Goal: Task Accomplishment & Management: Manage account settings

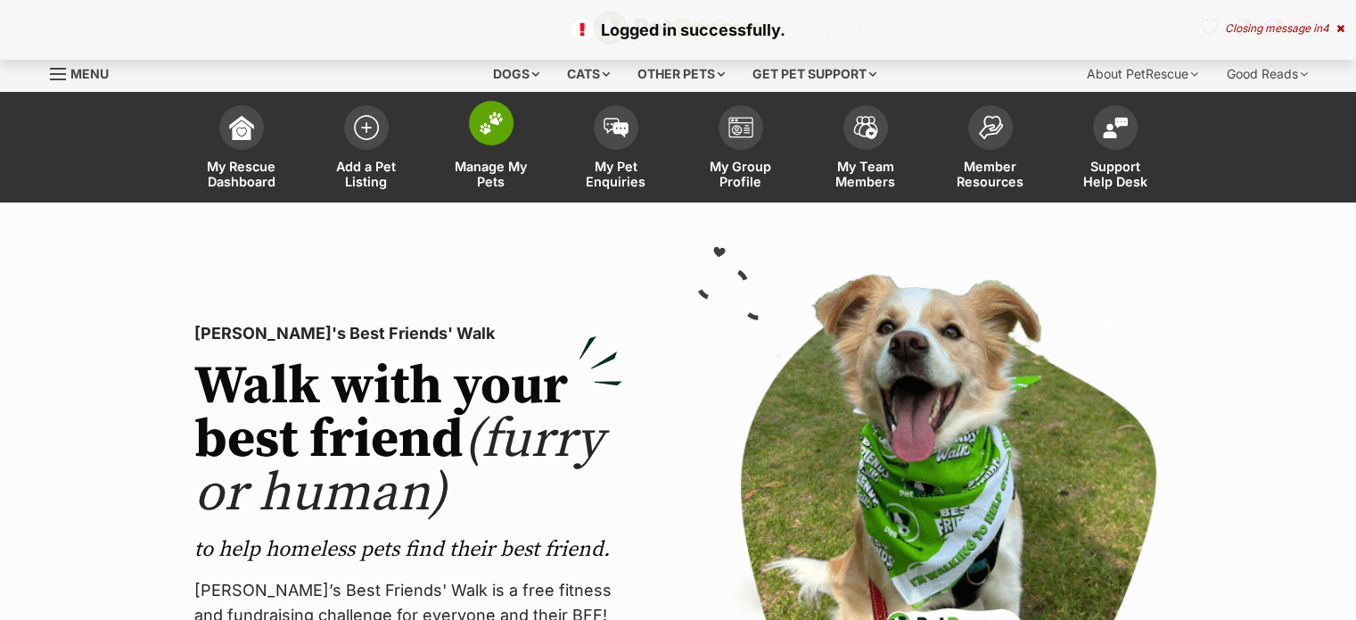
drag, startPoint x: 0, startPoint y: 0, endPoint x: 498, endPoint y: 174, distance: 527.1
click at [498, 174] on span "Manage My Pets" at bounding box center [491, 174] width 80 height 30
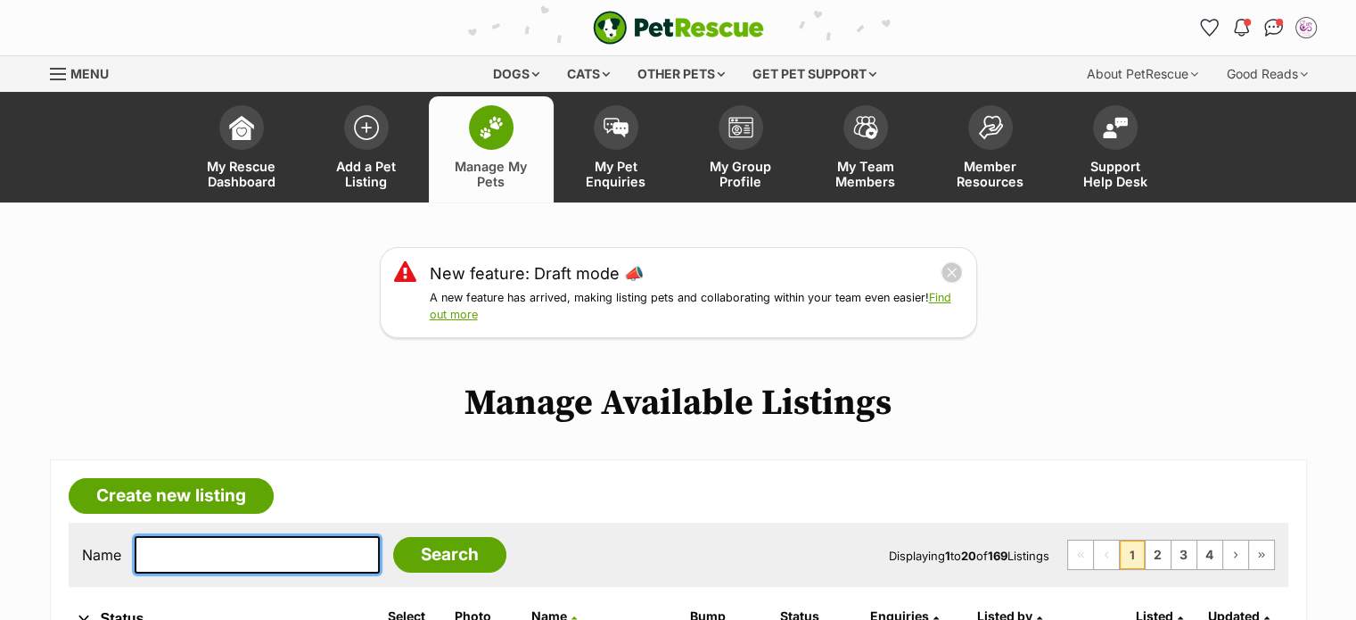
click at [204, 560] on input "text" at bounding box center [257, 554] width 245 height 37
type input "[PERSON_NAME]"
click at [393, 537] on input "Search" at bounding box center [449, 555] width 113 height 36
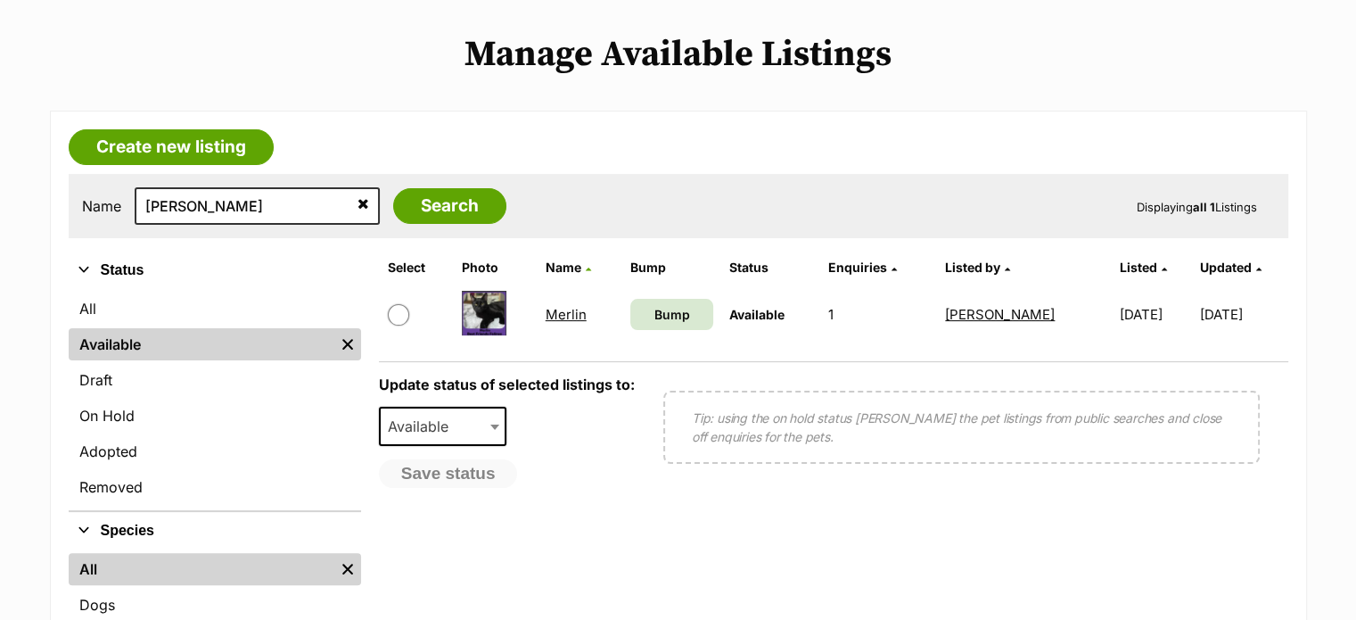
scroll to position [350, 0]
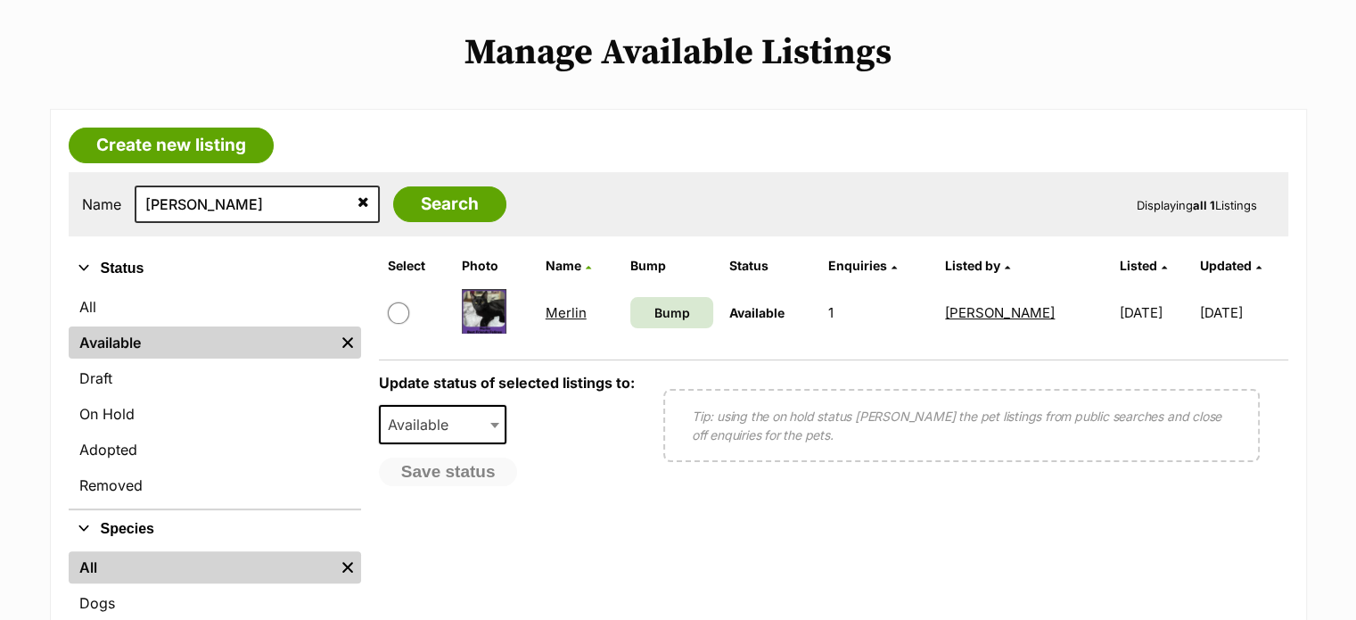
click at [392, 313] on input "checkbox" at bounding box center [398, 312] width 21 height 21
checkbox input "true"
click at [419, 412] on span "Available" at bounding box center [424, 424] width 86 height 25
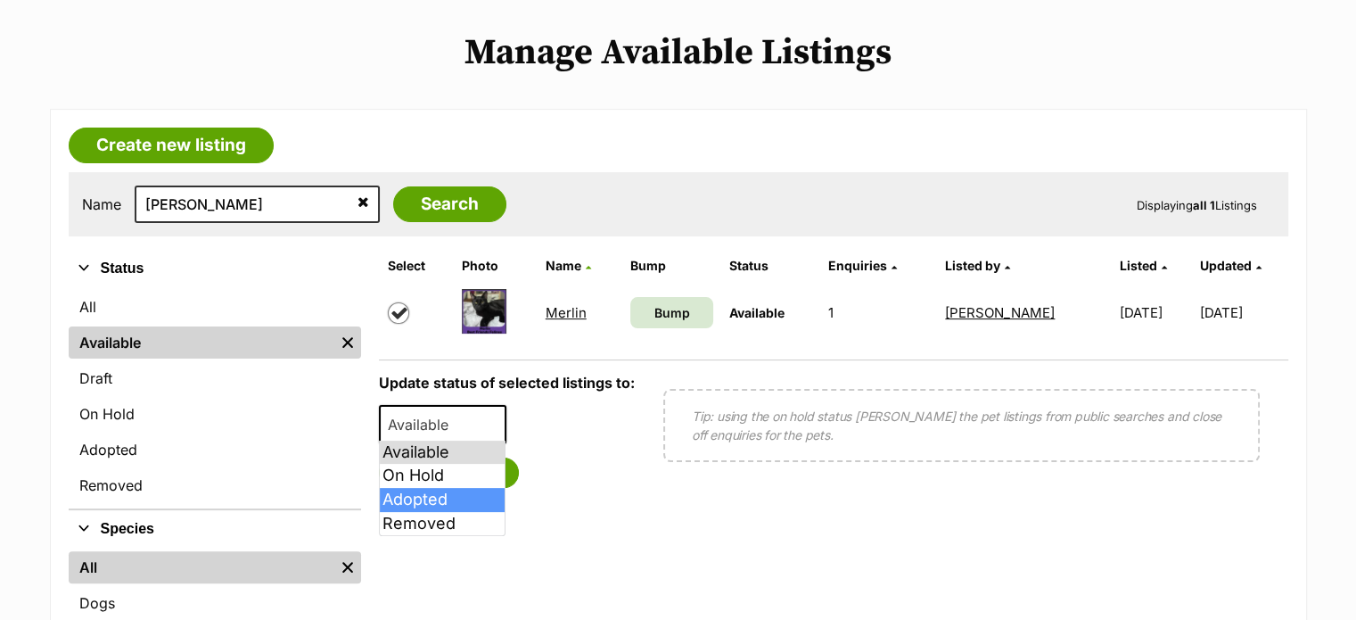
select select "rehomed"
click at [472, 466] on button "Save status" at bounding box center [449, 472] width 141 height 30
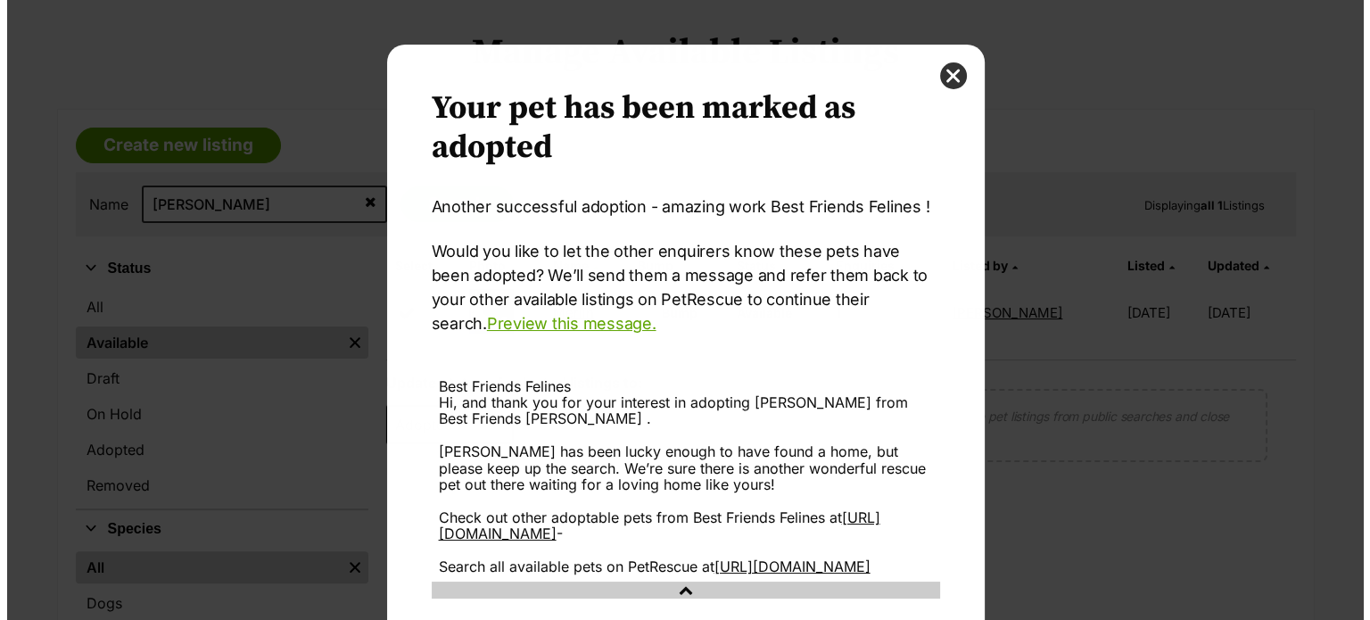
scroll to position [0, 0]
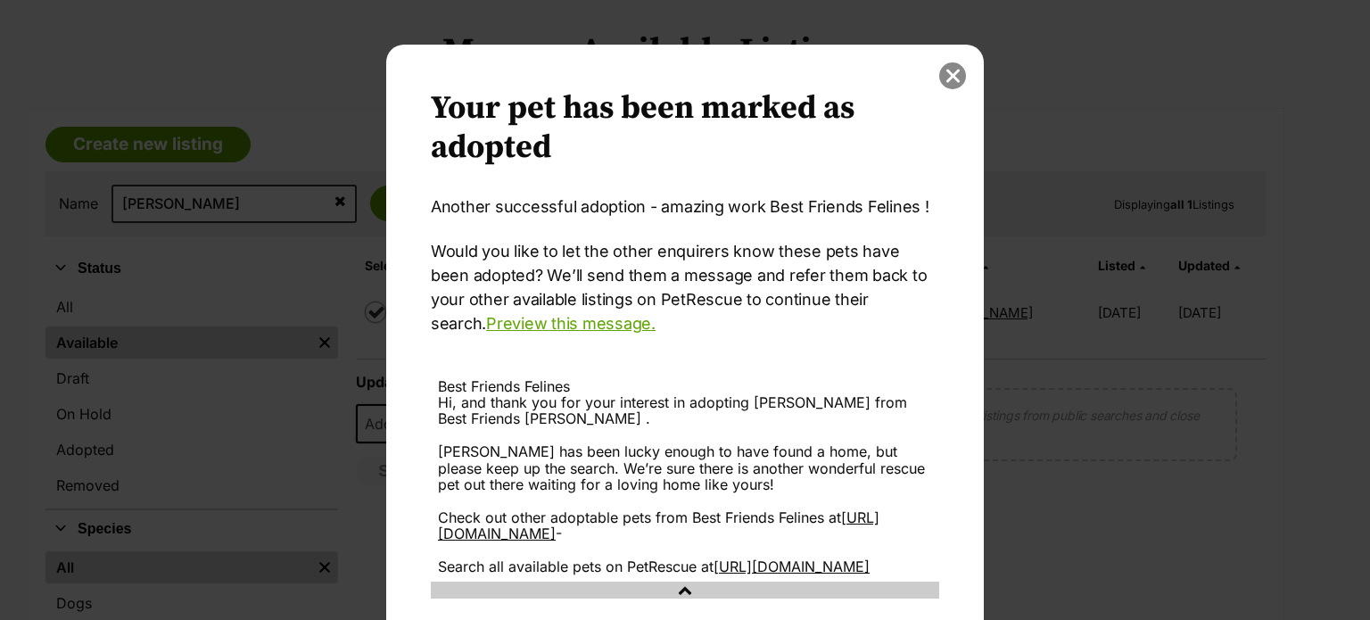
click at [944, 78] on button "close" at bounding box center [952, 75] width 27 height 27
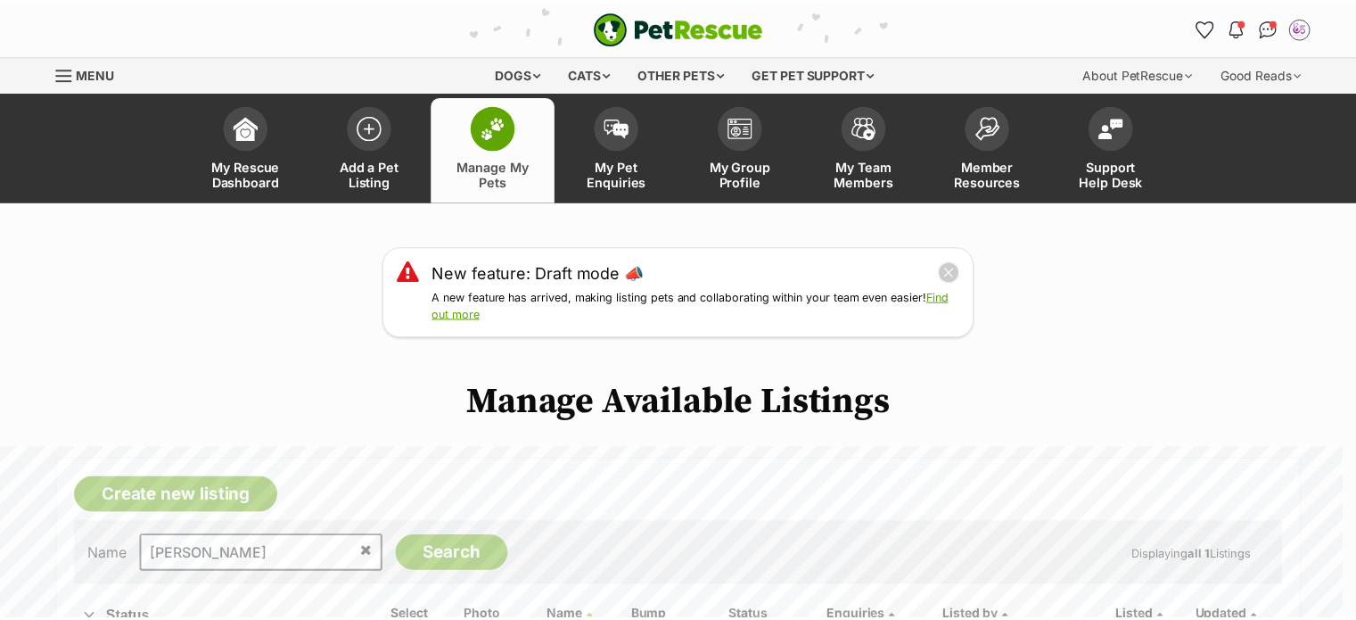
scroll to position [350, 0]
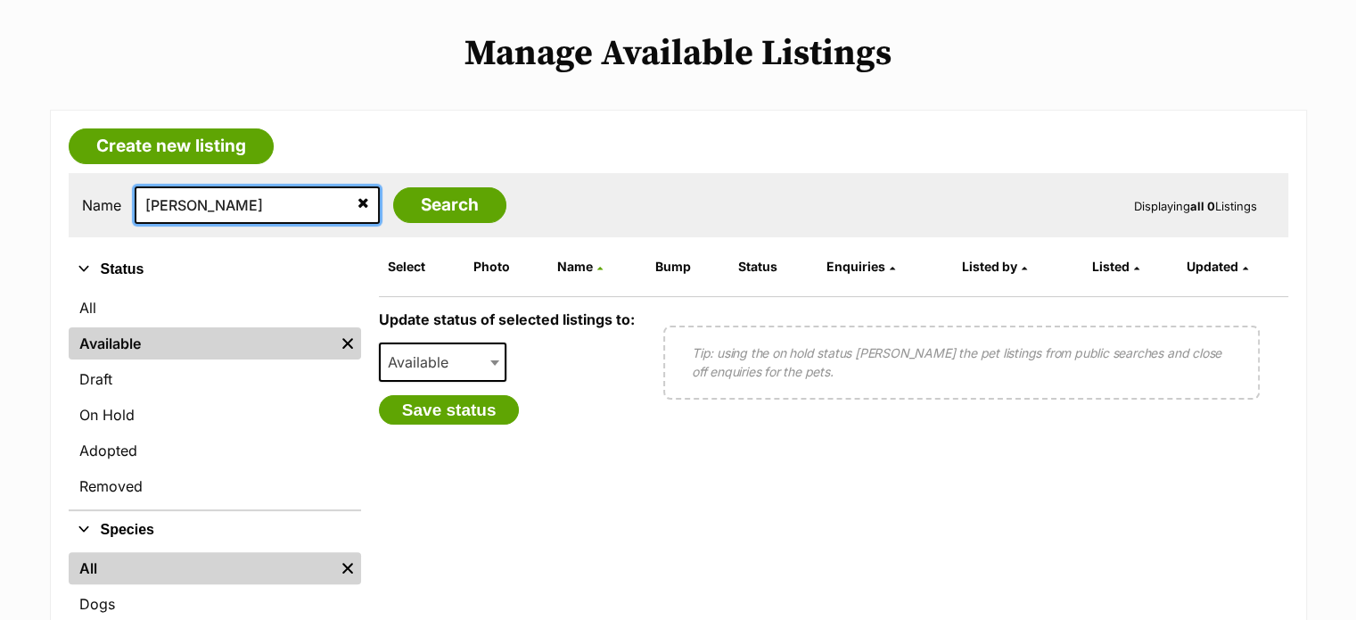
click at [206, 205] on input "merl" at bounding box center [257, 204] width 245 height 37
type input "m"
type input "kayle"
click at [393, 187] on input "Search" at bounding box center [449, 205] width 113 height 36
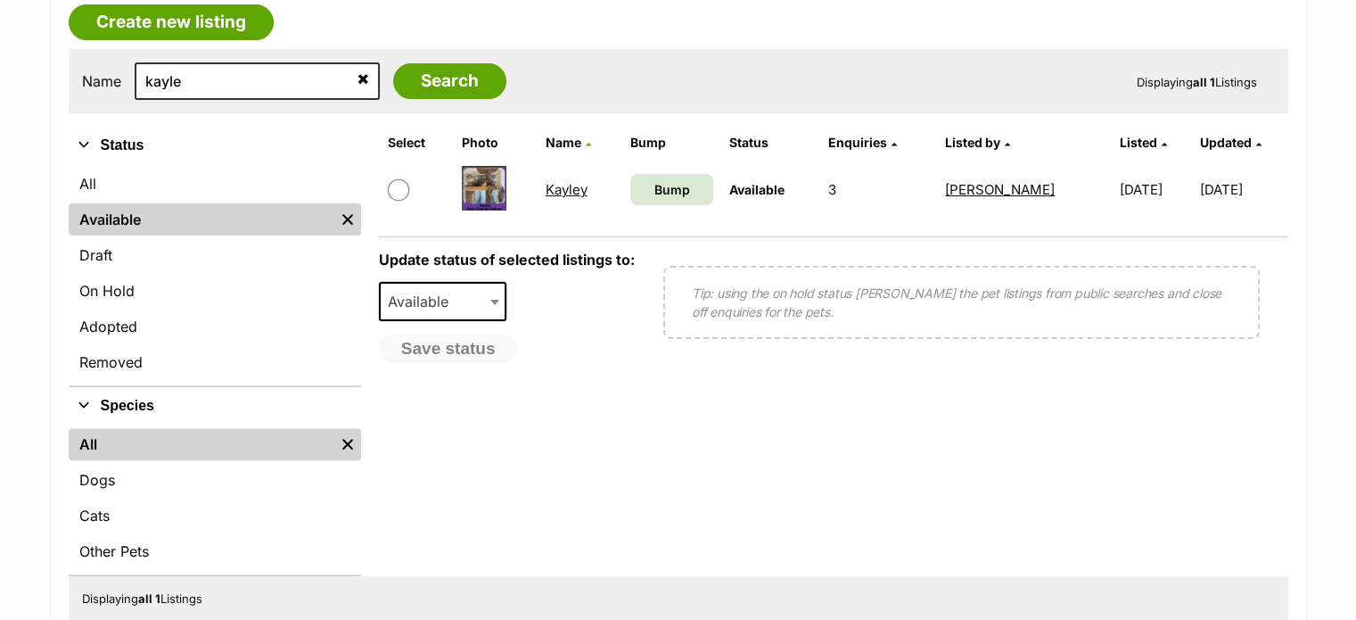
click at [1355, 192] on html "Skip to main content Log in to favourite this pet Log in Or sign up Search PetR…" at bounding box center [678, 563] width 1356 height 2072
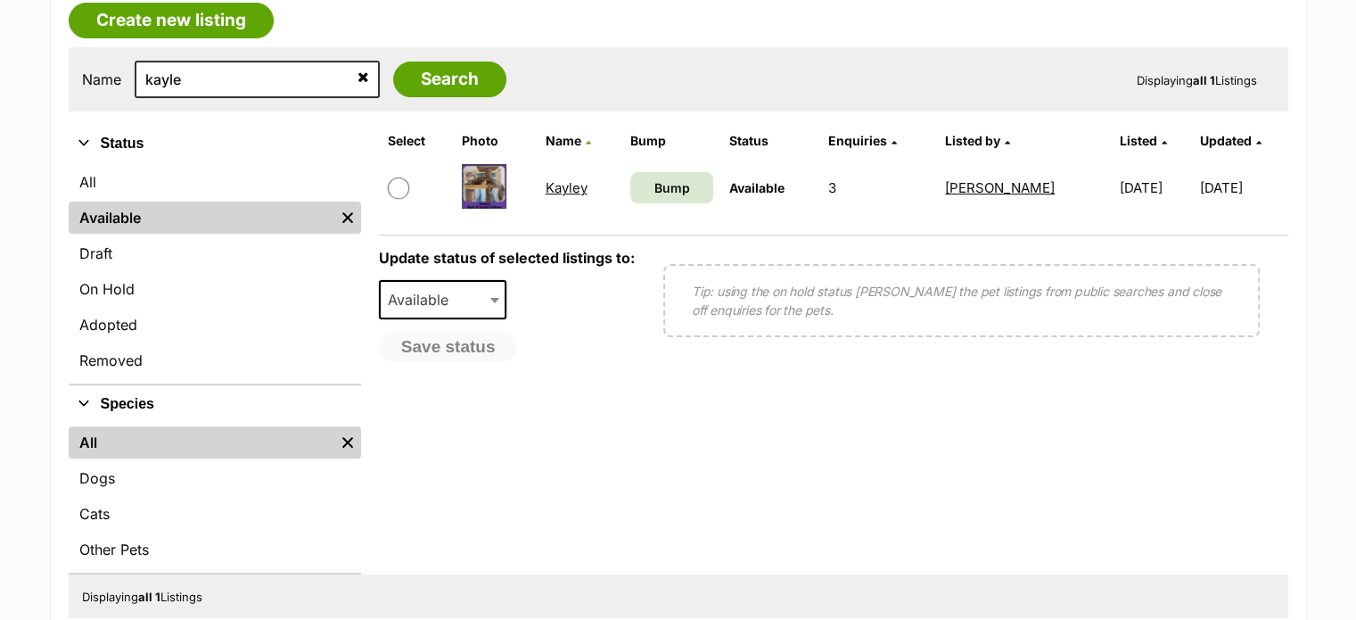
click at [392, 179] on input "checkbox" at bounding box center [398, 187] width 21 height 21
checkbox input "true"
click at [415, 292] on span "Available" at bounding box center [424, 299] width 86 height 25
select select "rehomed"
click at [459, 351] on button "Save status" at bounding box center [449, 348] width 141 height 30
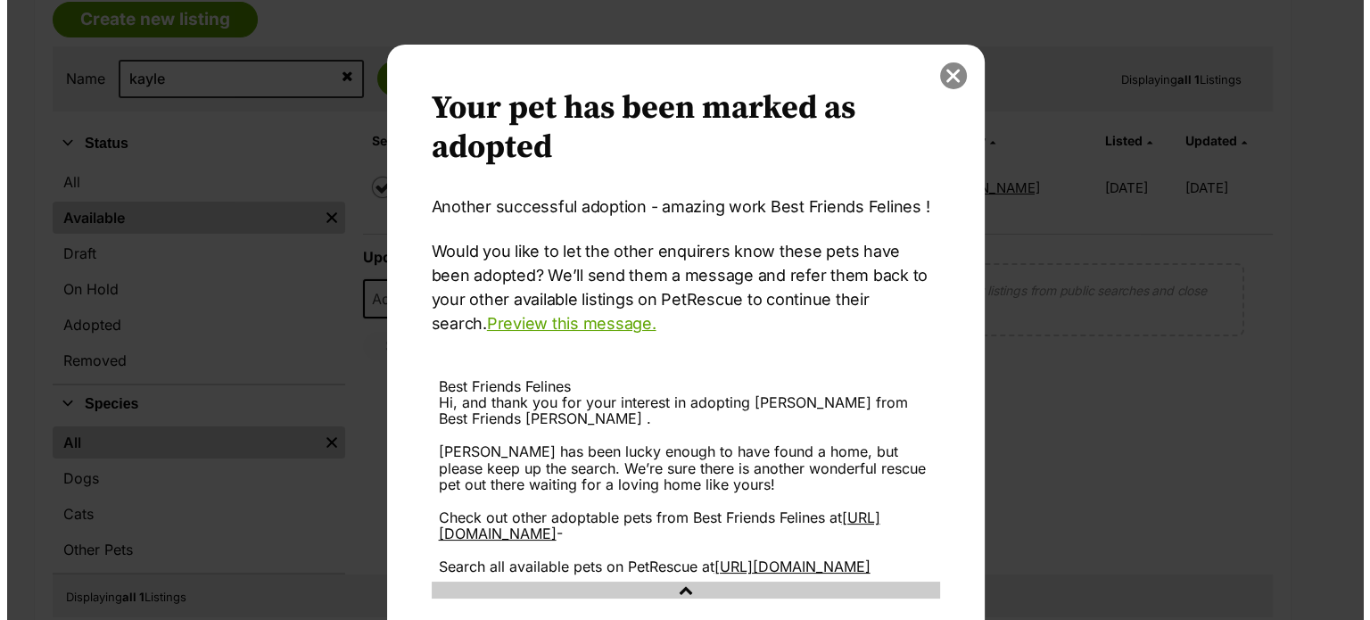
scroll to position [0, 0]
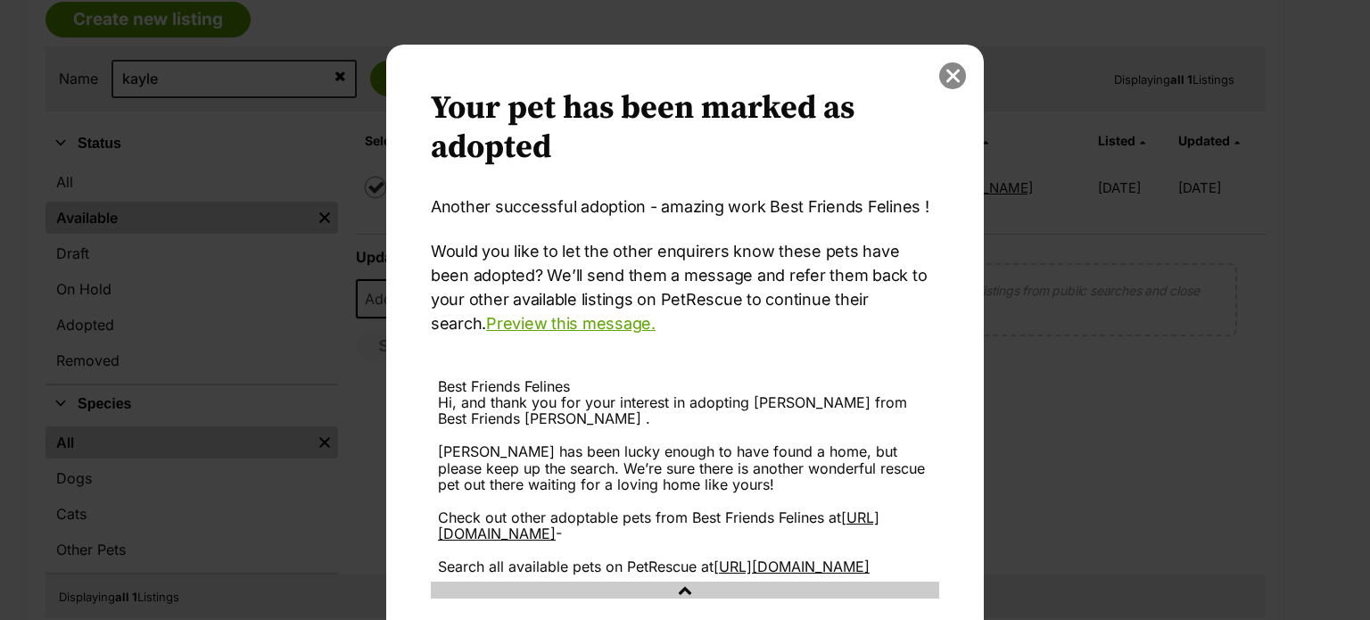
click at [953, 72] on button "close" at bounding box center [952, 75] width 27 height 27
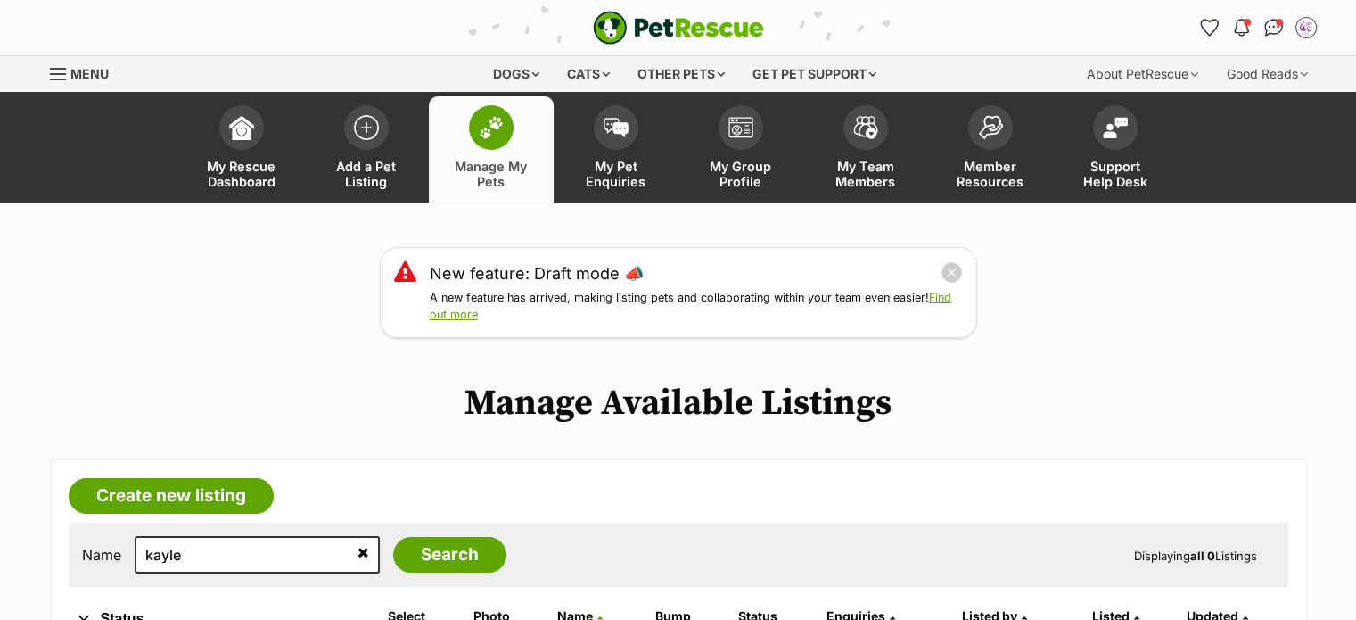
click at [486, 173] on span "Manage My Pets" at bounding box center [491, 174] width 80 height 30
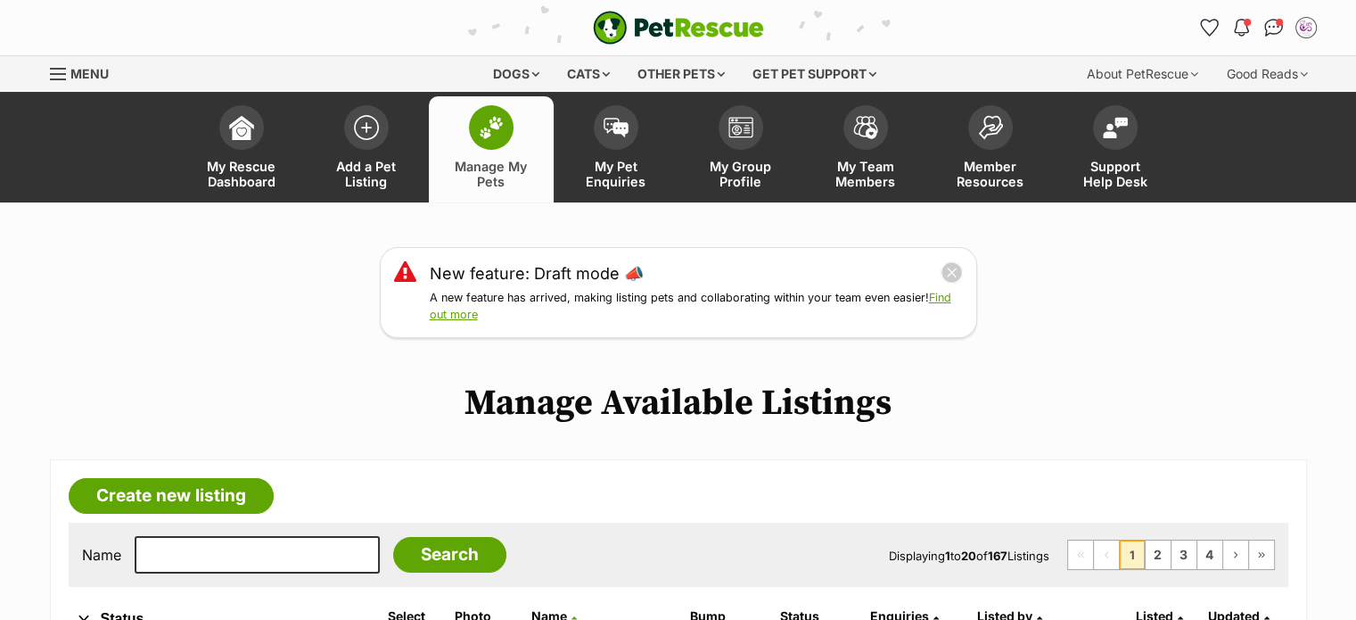
click at [496, 181] on span "Manage My Pets" at bounding box center [491, 174] width 80 height 30
click at [62, 77] on div "Menu" at bounding box center [59, 74] width 18 height 14
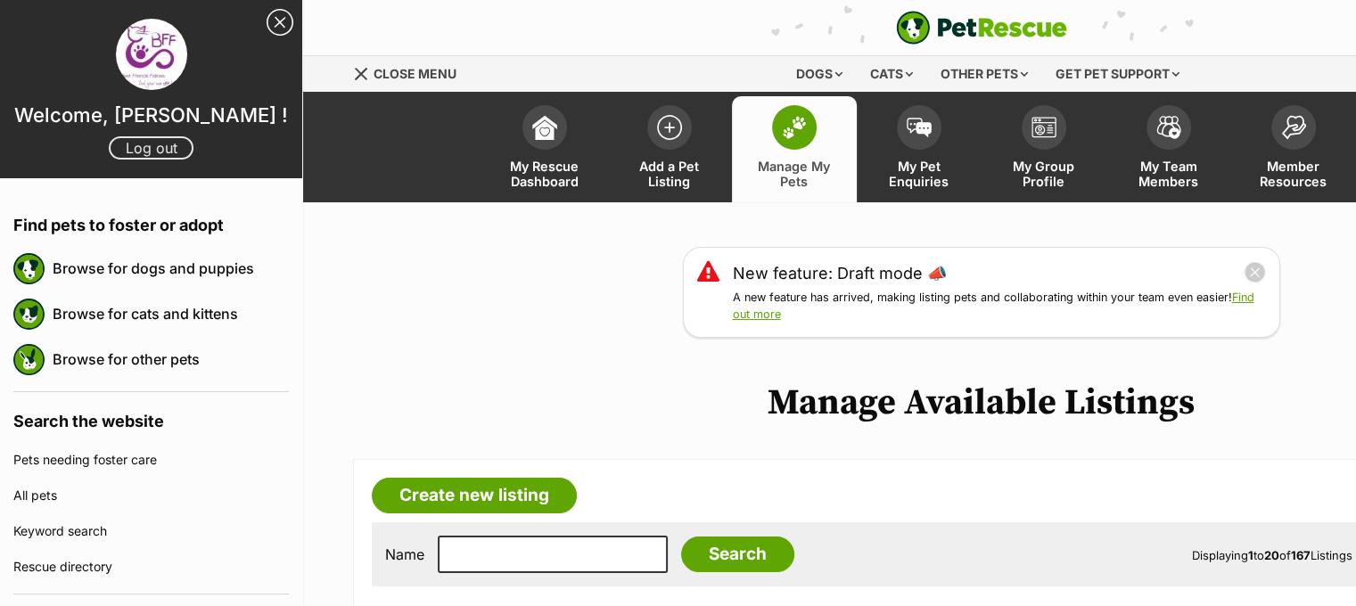
click at [143, 147] on link "Log out" at bounding box center [151, 147] width 85 height 23
